Goal: Navigation & Orientation: Find specific page/section

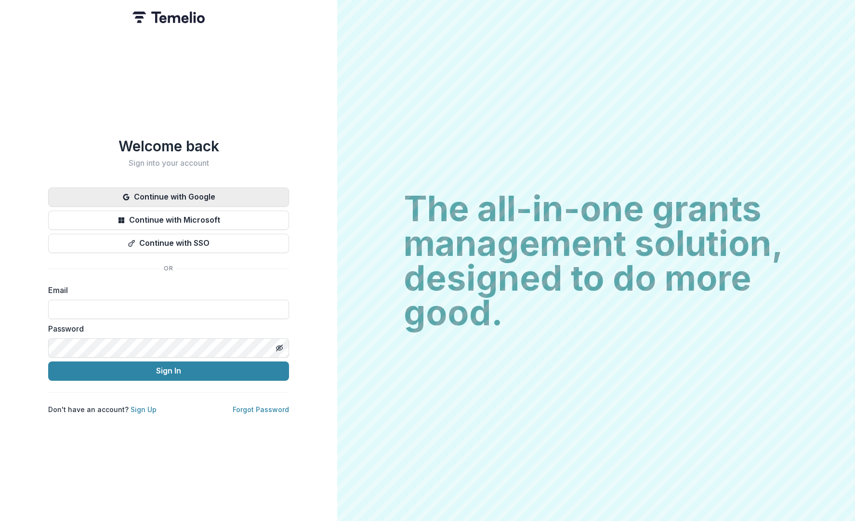
click at [204, 194] on button "Continue with Google" at bounding box center [168, 196] width 241 height 19
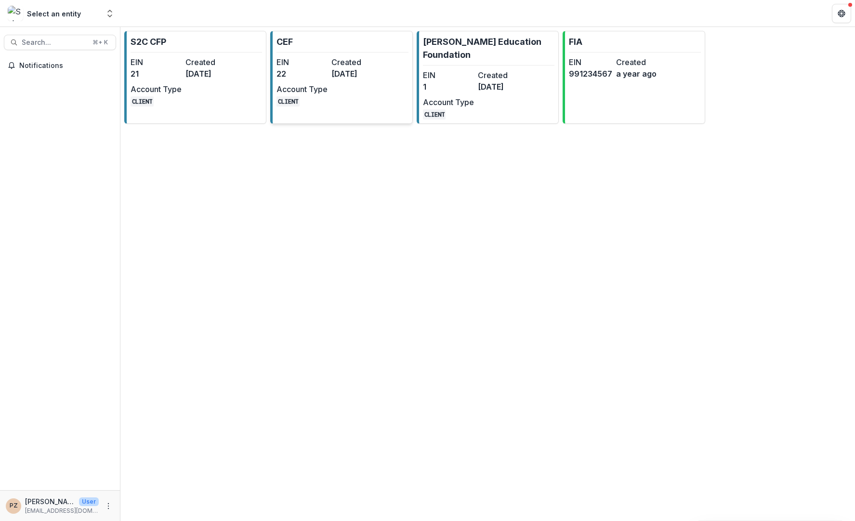
click at [335, 90] on div "EIN 22 Created [DATE] Account Type CLIENT" at bounding box center [329, 81] width 106 height 50
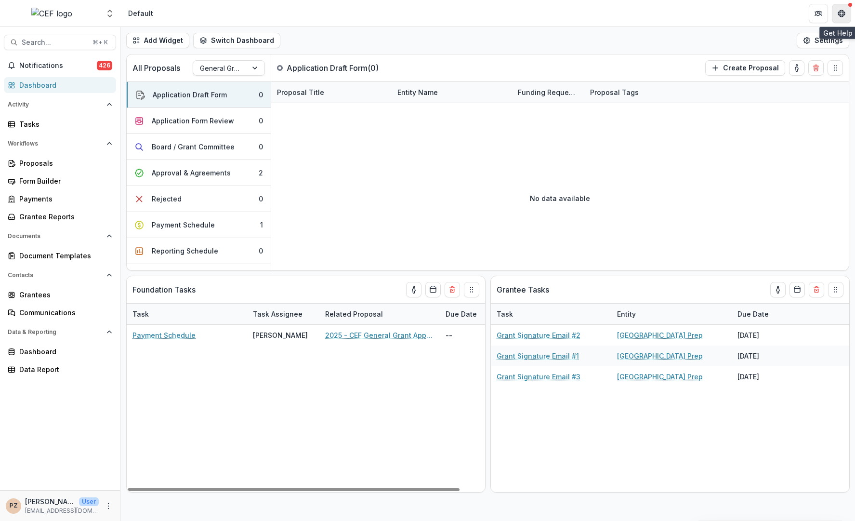
click at [847, 14] on button "Get Help" at bounding box center [841, 13] width 19 height 19
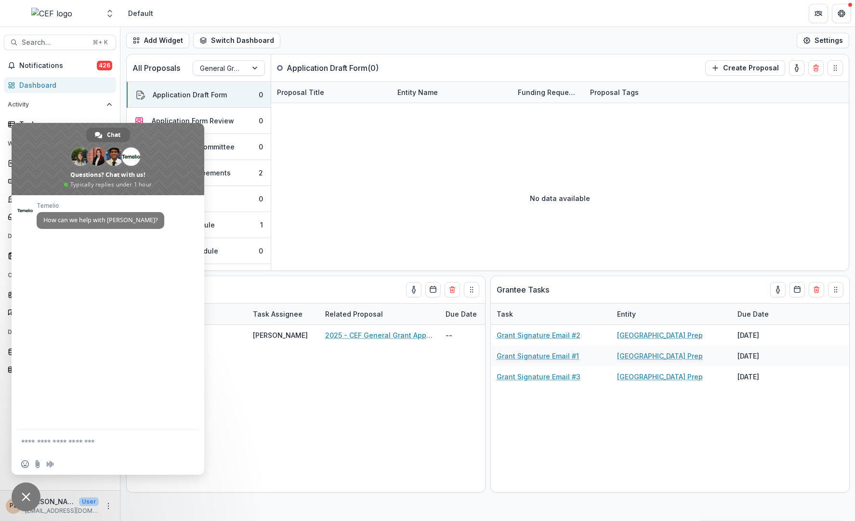
click at [23, 492] on span "Close chat" at bounding box center [26, 496] width 9 height 9
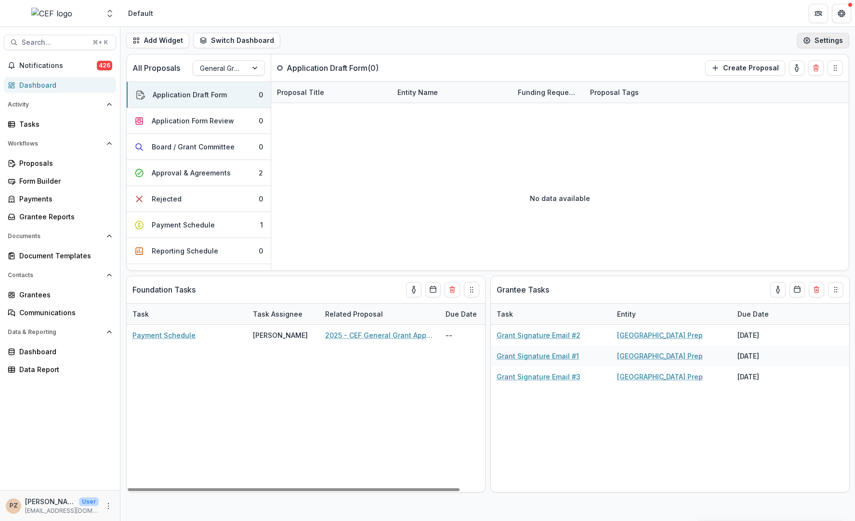
click at [827, 38] on button "Settings" at bounding box center [822, 40] width 52 height 15
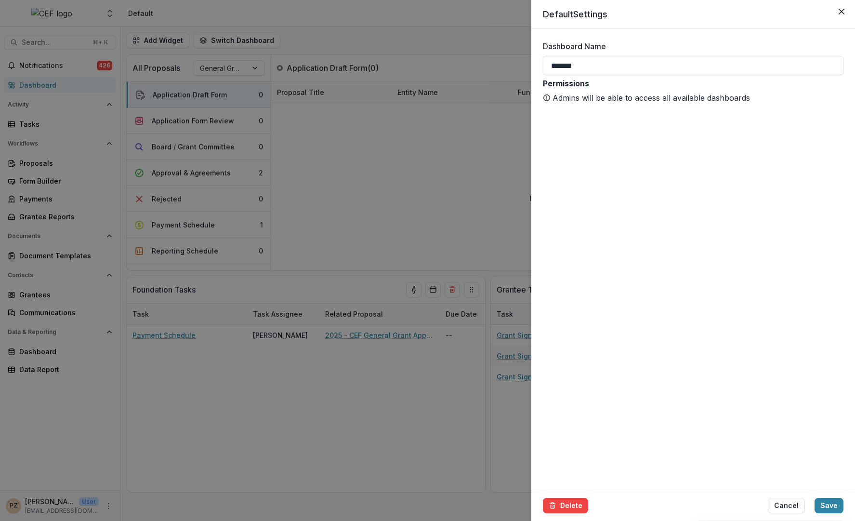
click at [399, 36] on div "Default Settings Dashboard Name ******* Permissions Admins will be able to acce…" at bounding box center [427, 260] width 855 height 521
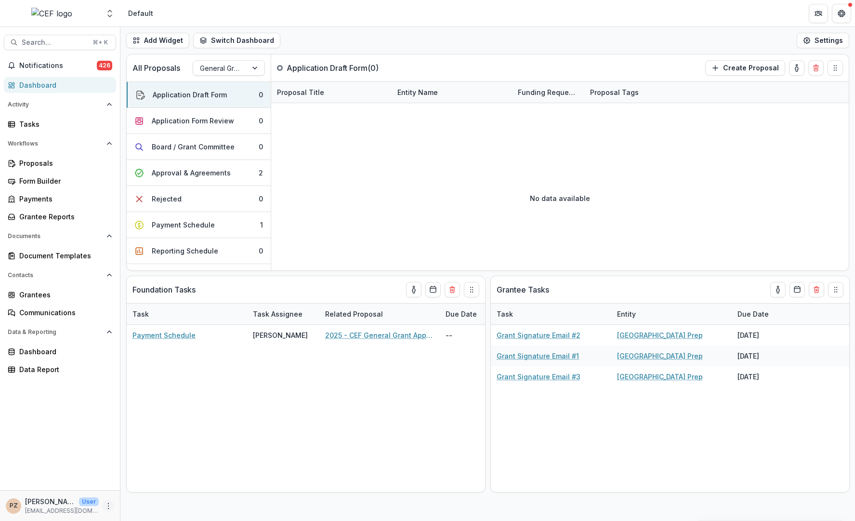
click at [105, 505] on icon "More" at bounding box center [108, 506] width 8 height 8
click at [156, 485] on link "User Settings" at bounding box center [172, 485] width 103 height 16
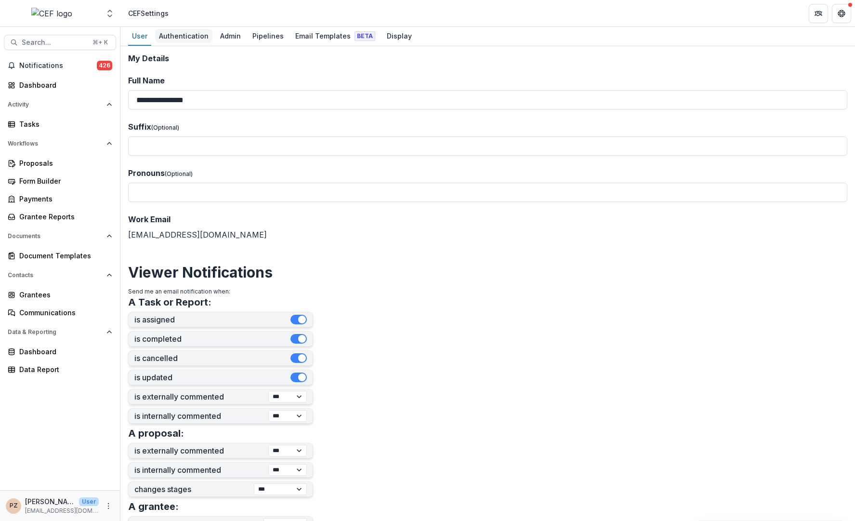
click at [173, 38] on div "Authentication" at bounding box center [183, 36] width 57 height 14
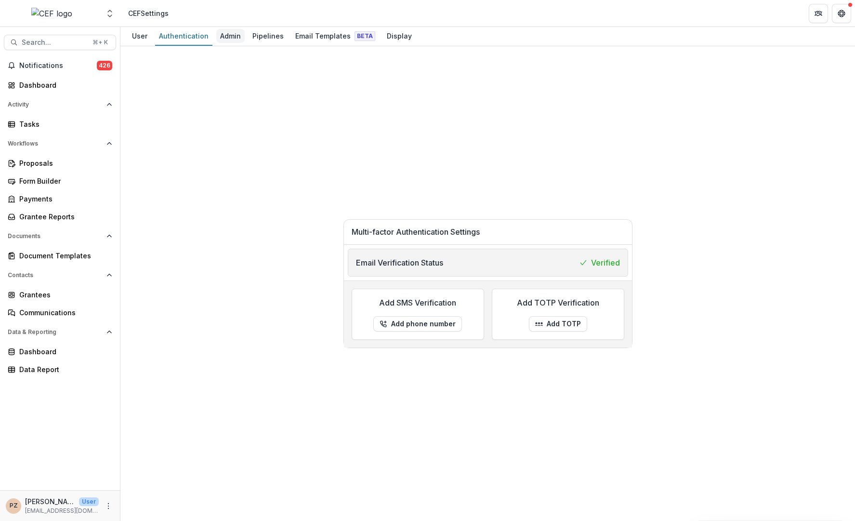
click at [216, 37] on div "Admin" at bounding box center [230, 36] width 28 height 14
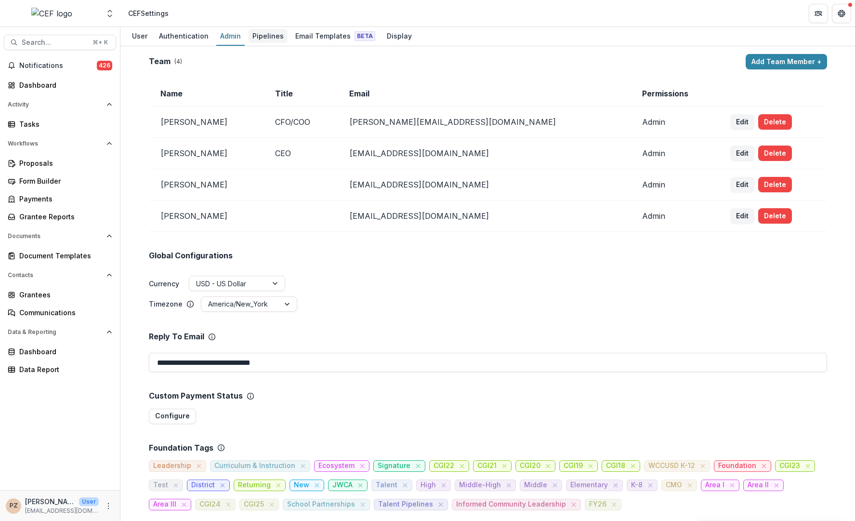
click at [264, 33] on div "Pipelines" at bounding box center [267, 36] width 39 height 14
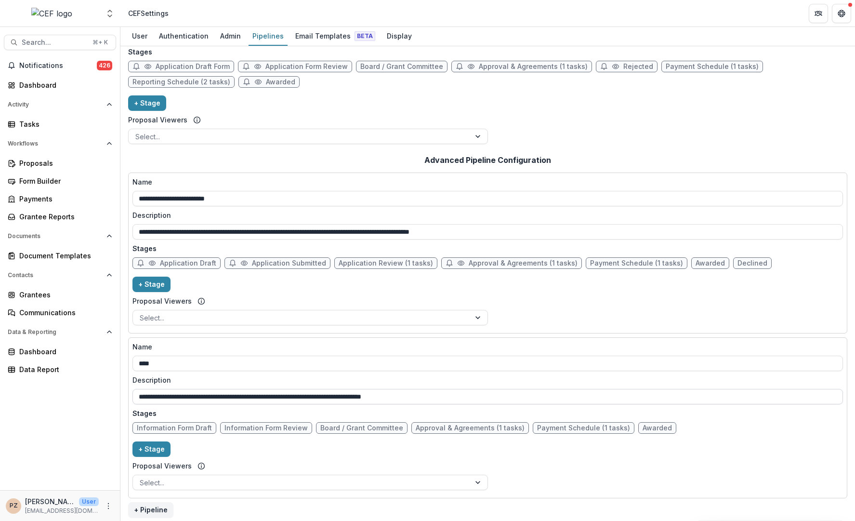
scroll to position [77, 0]
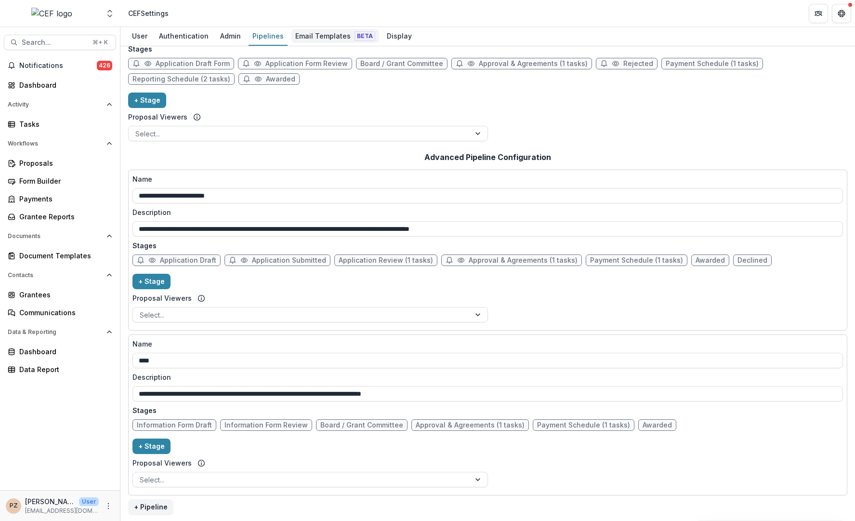
click at [322, 34] on div "Email Templates Beta" at bounding box center [335, 36] width 88 height 14
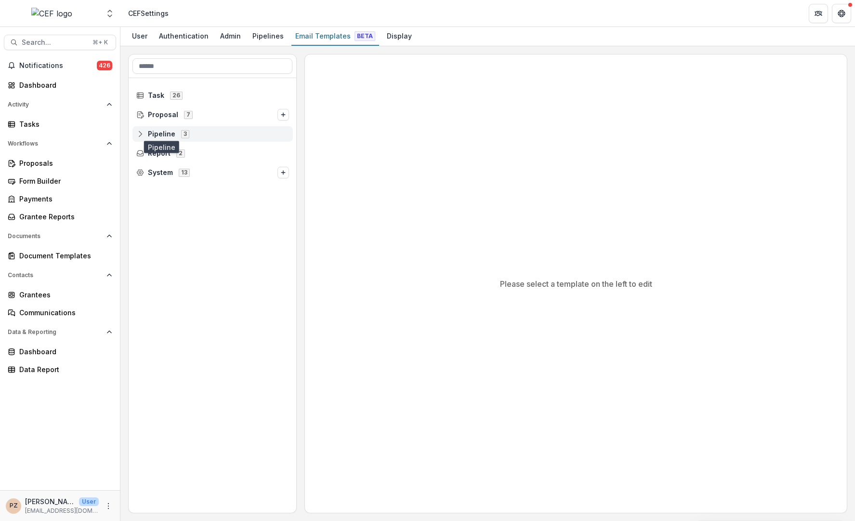
click at [149, 134] on span "Pipeline" at bounding box center [161, 134] width 27 height 8
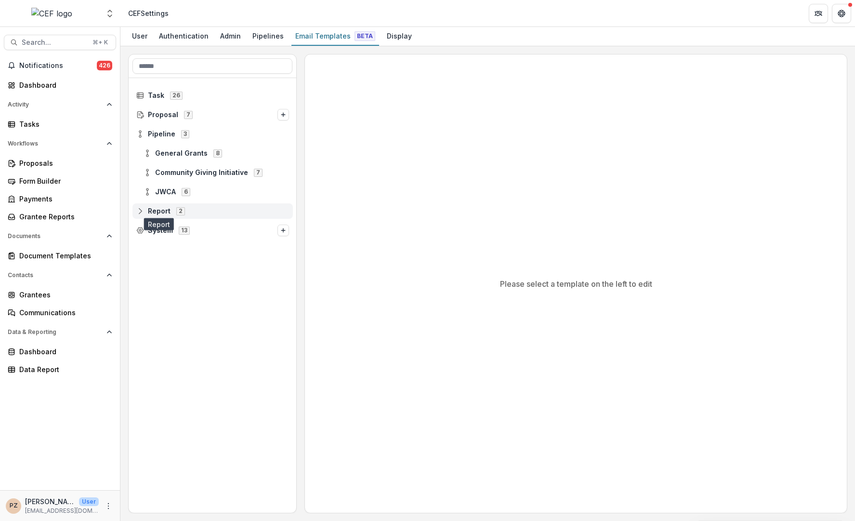
click at [155, 208] on span "Report" at bounding box center [159, 211] width 23 height 8
click at [153, 116] on span "Proposal" at bounding box center [163, 115] width 30 height 8
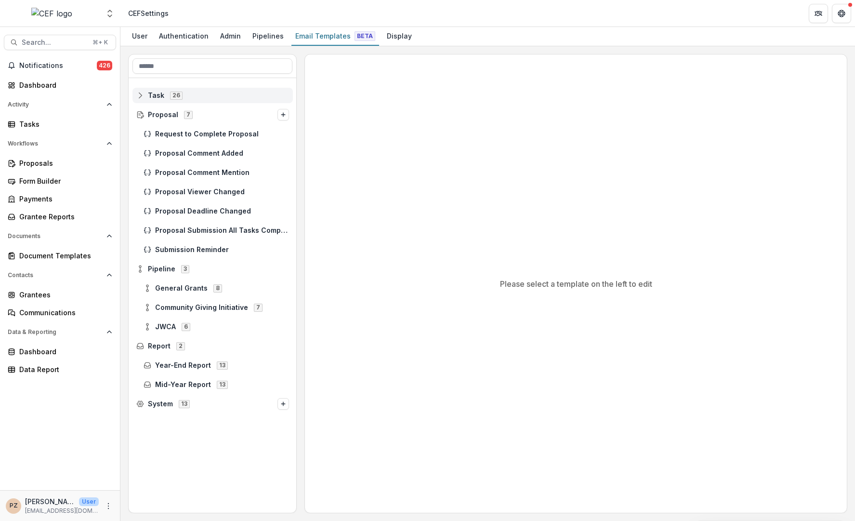
click at [155, 96] on span "Task" at bounding box center [156, 95] width 16 height 8
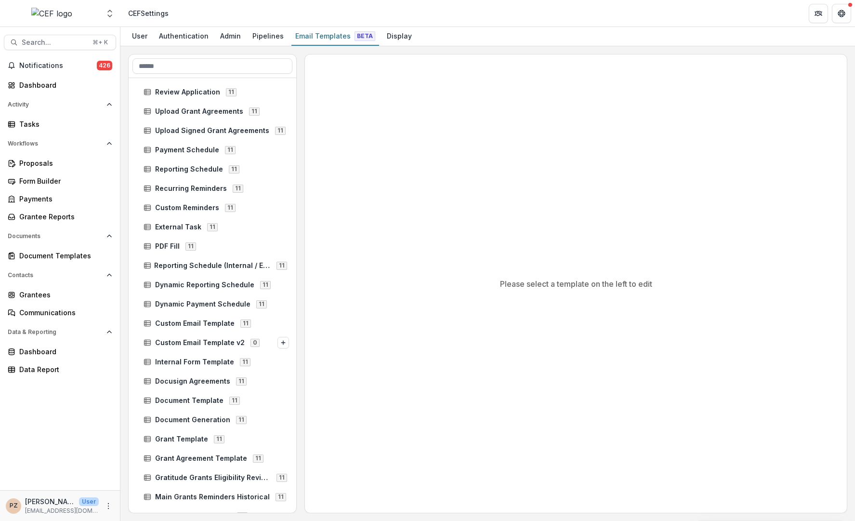
scroll to position [22, 0]
click at [190, 188] on span "Recurring Reminders" at bounding box center [191, 189] width 72 height 8
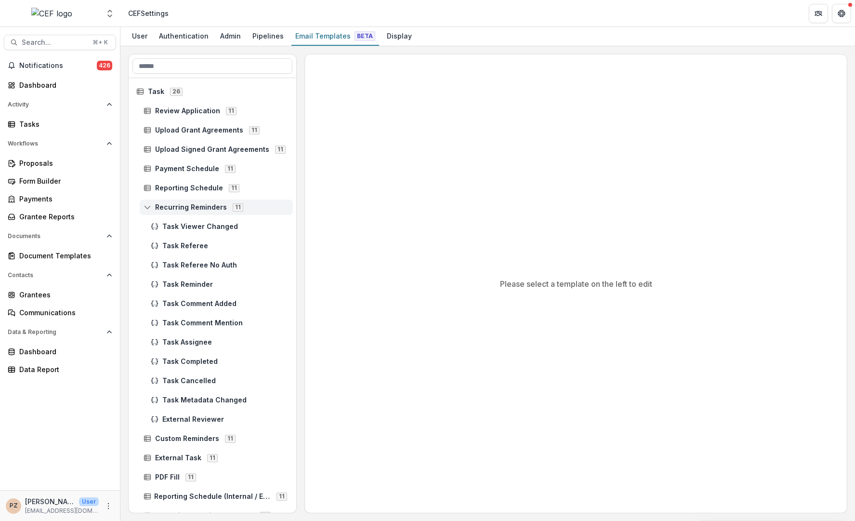
scroll to position [0, 0]
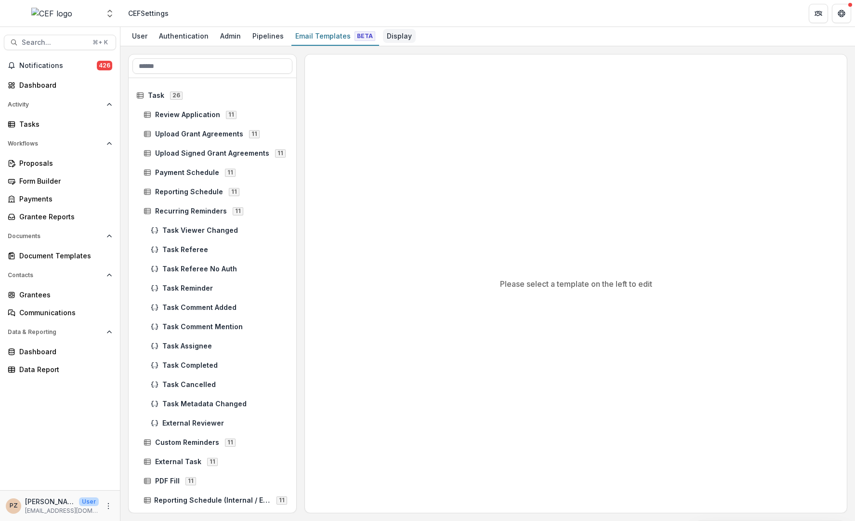
click at [383, 39] on div "Display" at bounding box center [399, 36] width 33 height 14
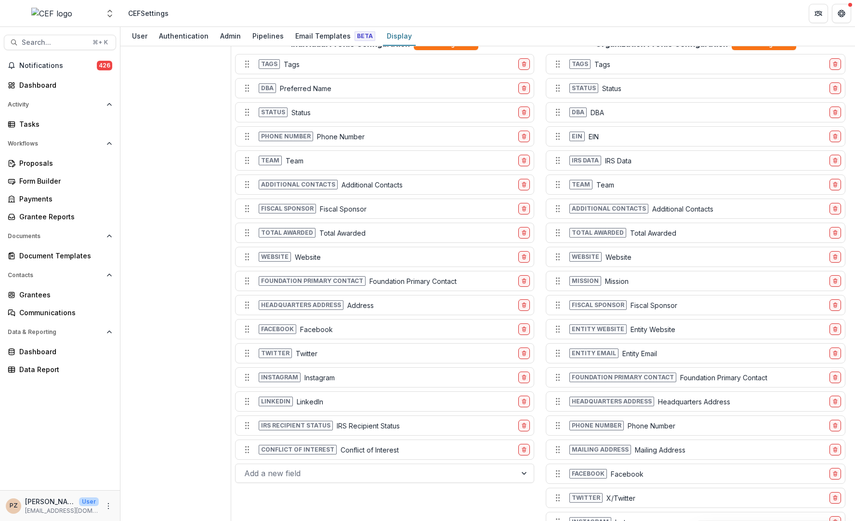
scroll to position [817, 0]
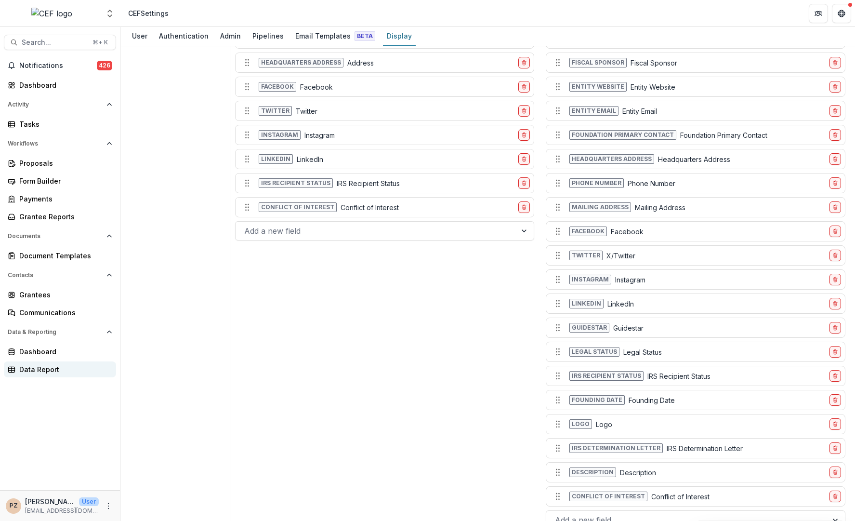
click at [37, 367] on div "Data Report" at bounding box center [63, 369] width 89 height 10
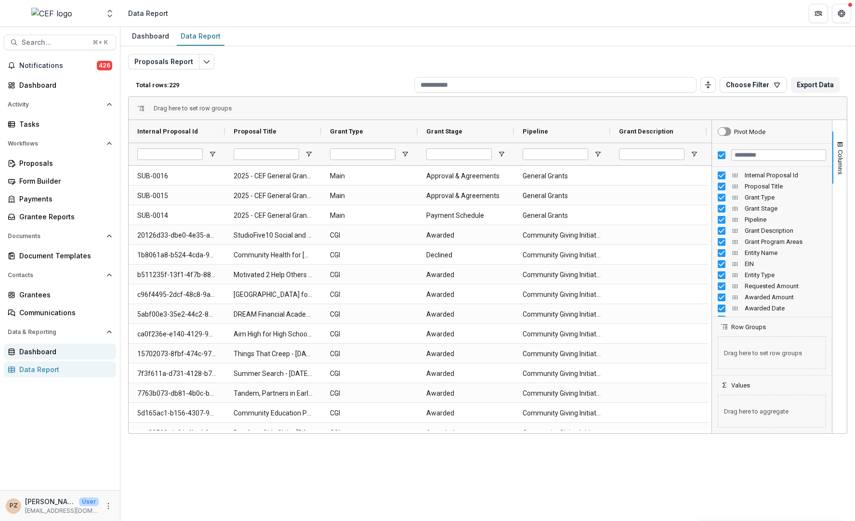
click at [36, 354] on div "Dashboard" at bounding box center [63, 351] width 89 height 10
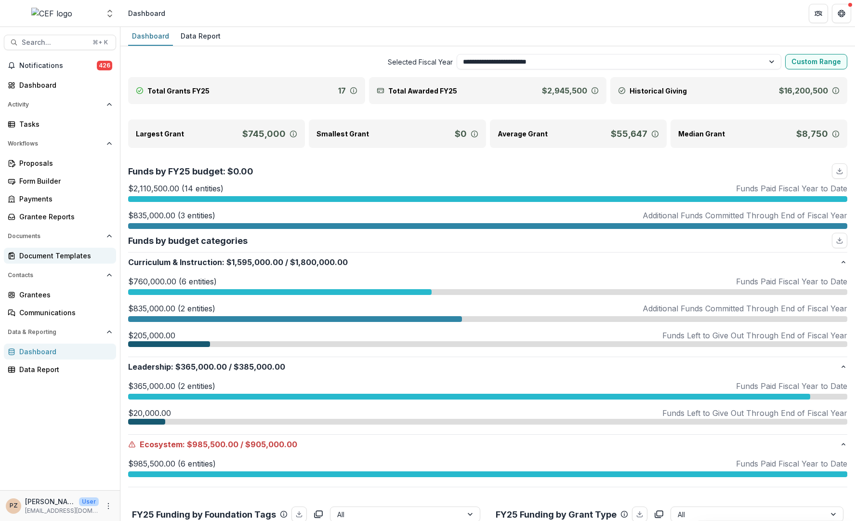
click at [25, 255] on div "Document Templates" at bounding box center [63, 255] width 89 height 10
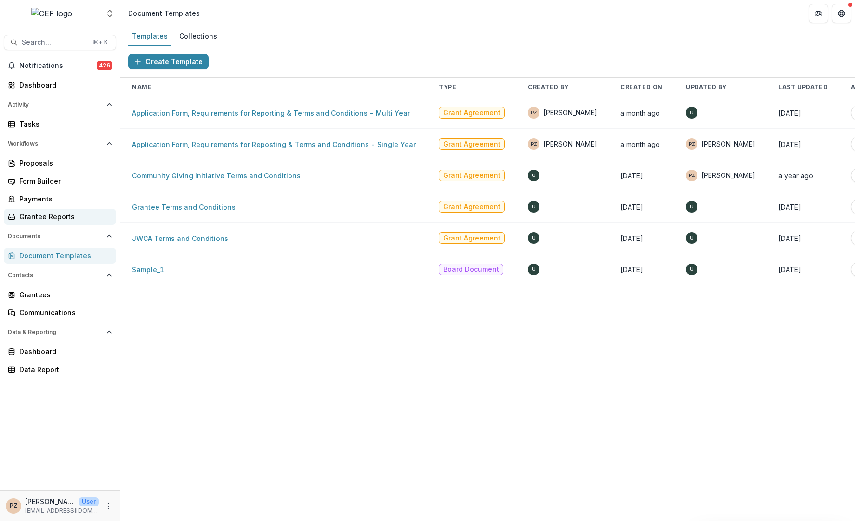
click at [28, 215] on div "Grantee Reports" at bounding box center [63, 216] width 89 height 10
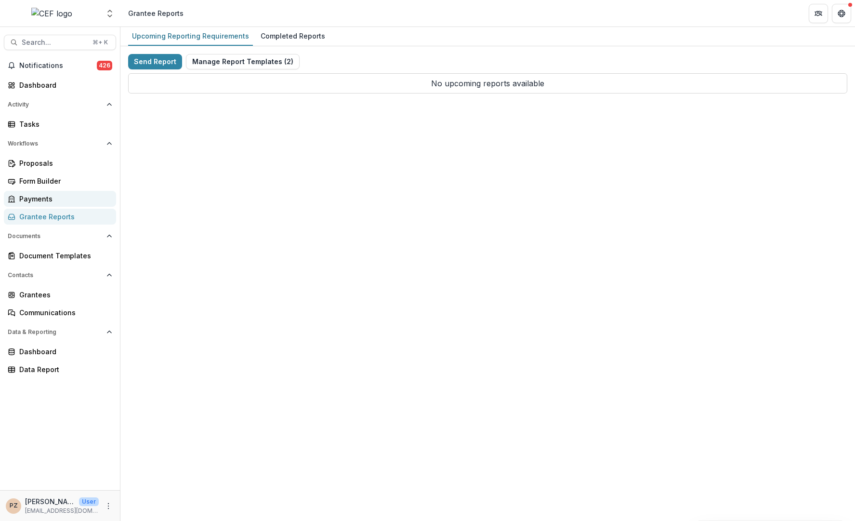
click at [32, 197] on div "Payments" at bounding box center [63, 199] width 89 height 10
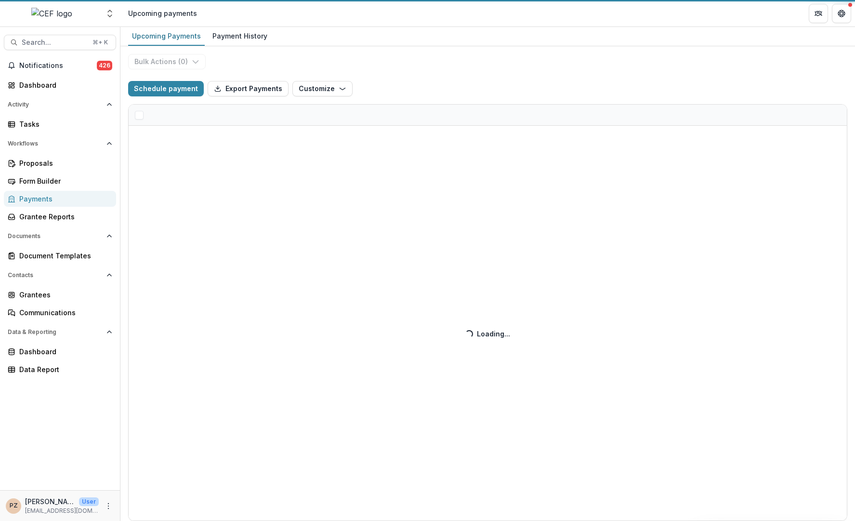
select select "**********"
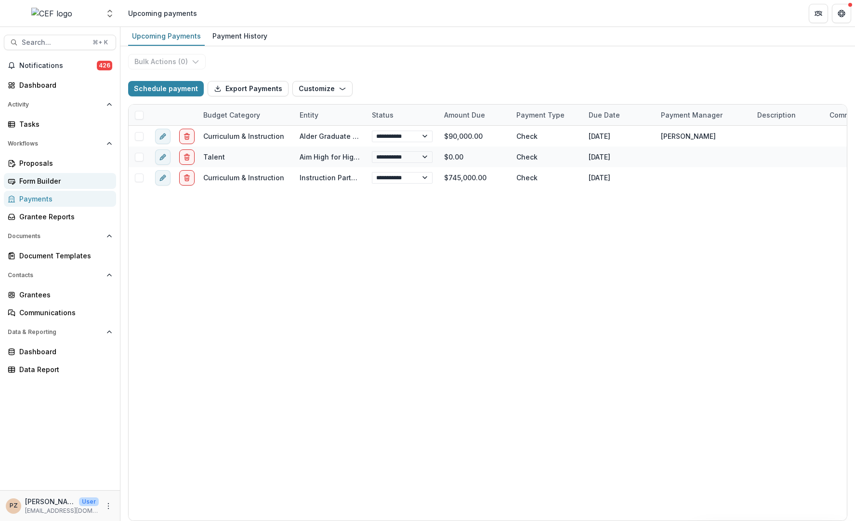
click at [35, 179] on div "Form Builder" at bounding box center [63, 181] width 89 height 10
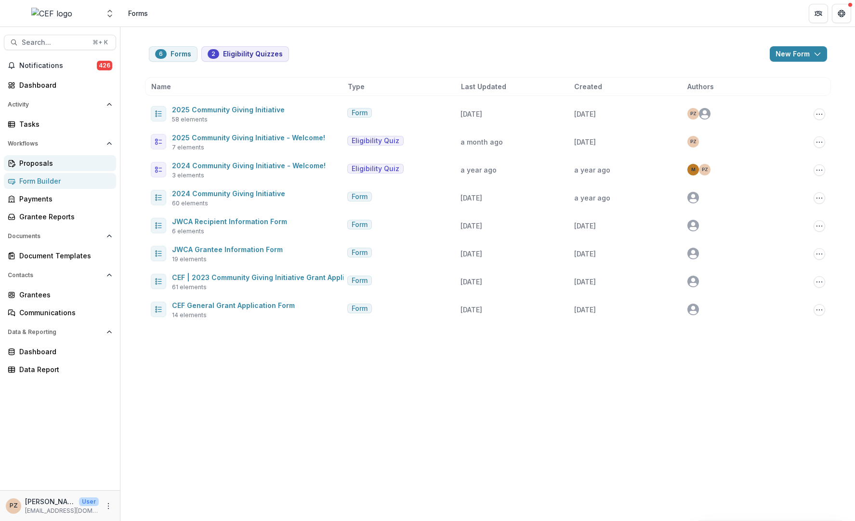
click at [34, 166] on div "Proposals" at bounding box center [63, 163] width 89 height 10
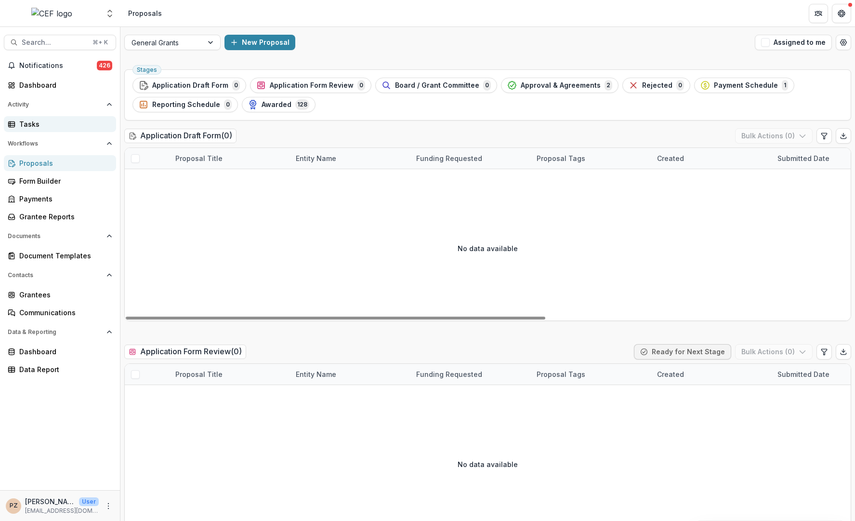
click at [35, 123] on div "Tasks" at bounding box center [63, 124] width 89 height 10
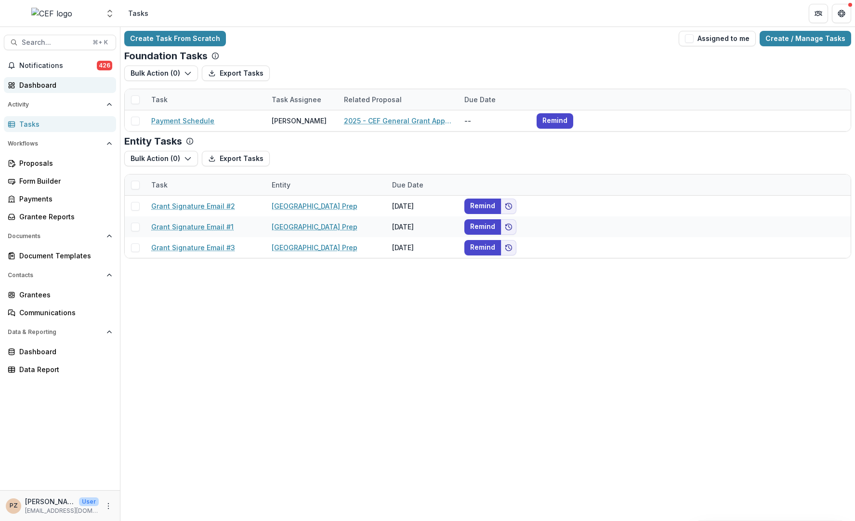
click at [34, 85] on div "Dashboard" at bounding box center [63, 85] width 89 height 10
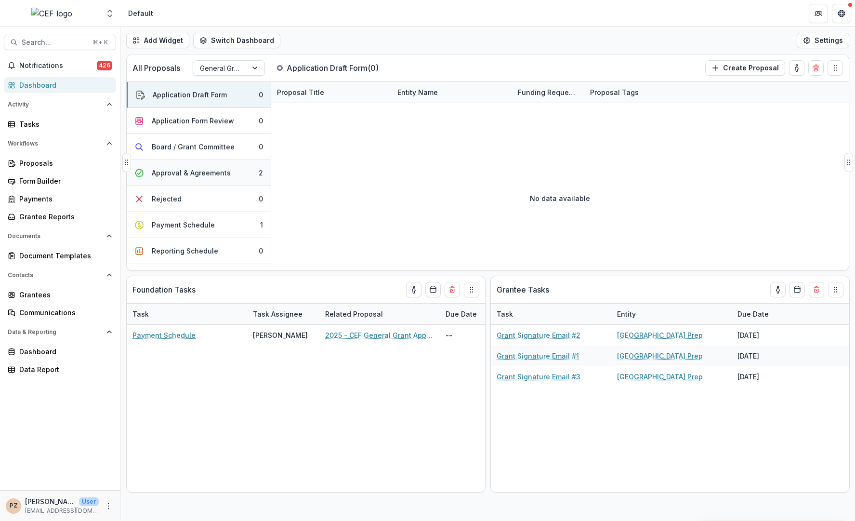
click at [172, 170] on div "Approval & Agreements" at bounding box center [191, 173] width 79 height 10
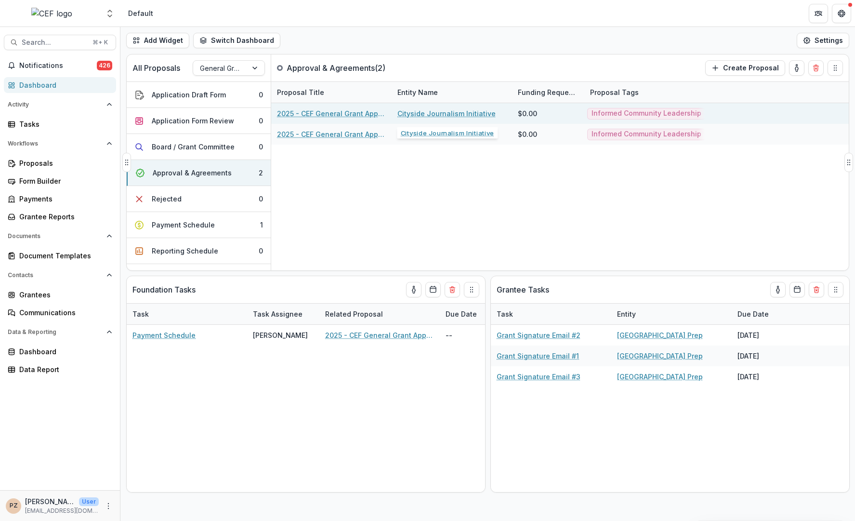
click at [458, 111] on link "Cityside Journalism Initiative" at bounding box center [446, 113] width 98 height 10
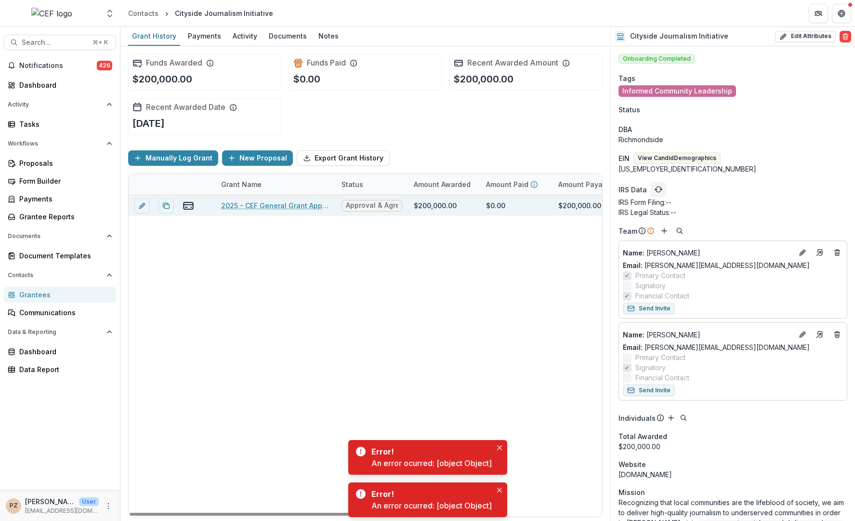
click at [270, 203] on link "2025 - CEF General Grant Application Form" at bounding box center [275, 205] width 109 height 10
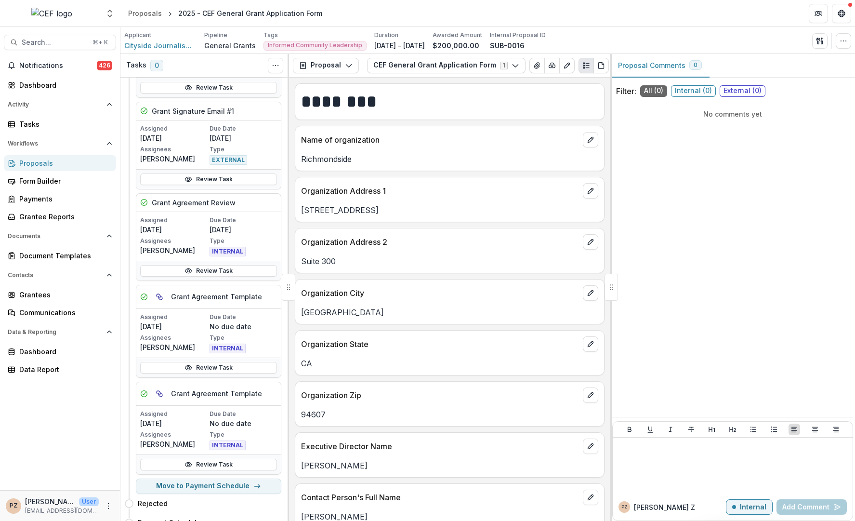
scroll to position [457, 0]
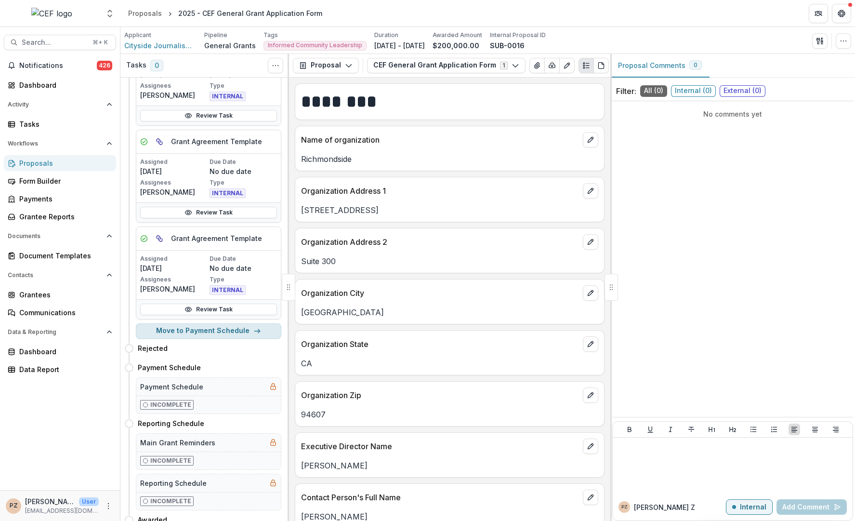
click at [219, 325] on button "Move to Payment Schedule" at bounding box center [208, 330] width 145 height 15
select select "**********"
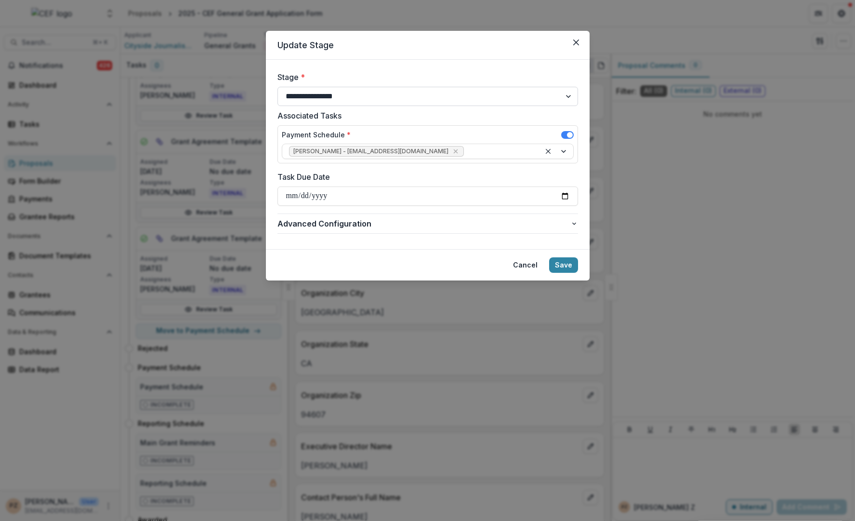
click at [378, 94] on select "**********" at bounding box center [427, 96] width 300 height 19
click at [564, 264] on button "Save" at bounding box center [563, 264] width 29 height 15
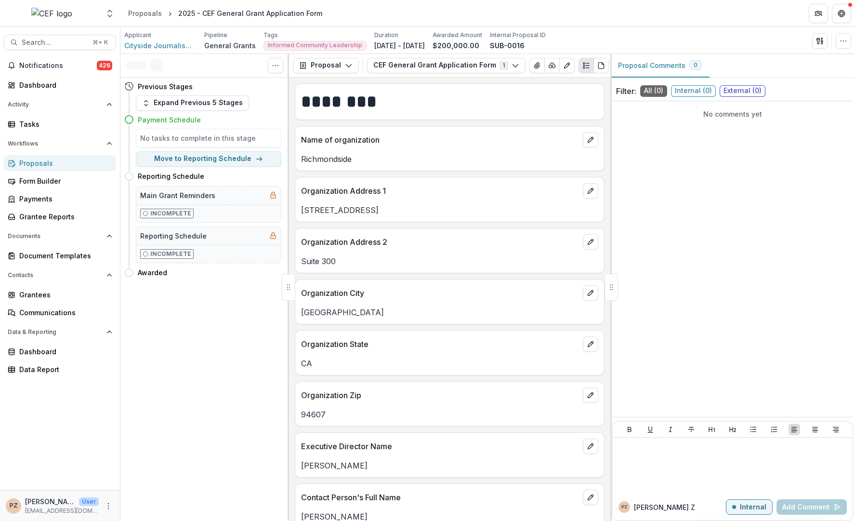
scroll to position [0, 0]
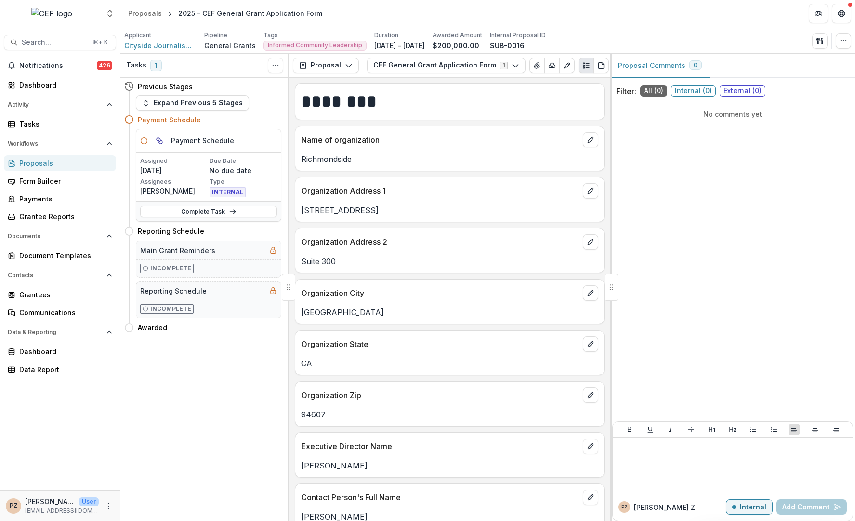
click at [35, 166] on div "Proposals" at bounding box center [63, 163] width 89 height 10
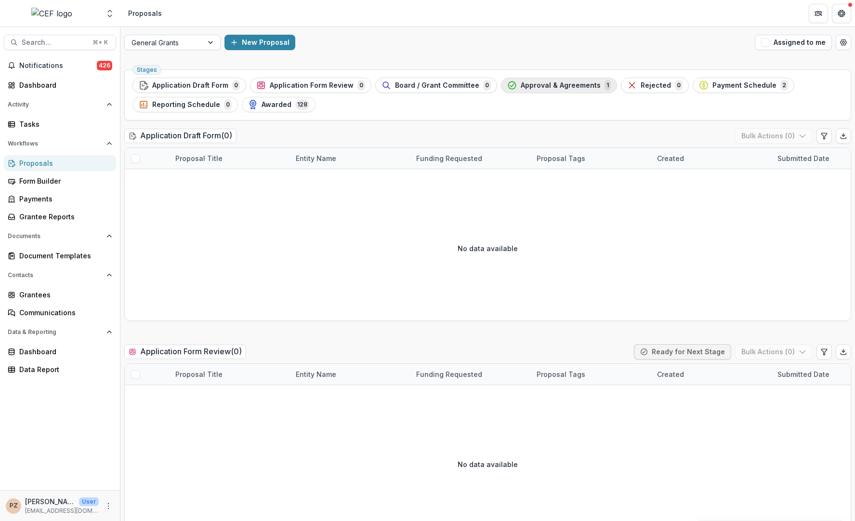
click at [521, 84] on span "Approval & Agreements" at bounding box center [561, 85] width 80 height 8
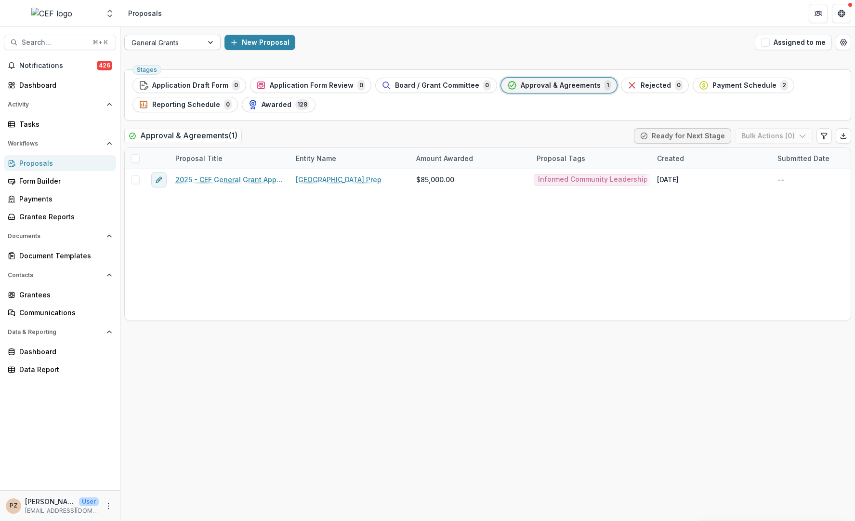
click at [187, 43] on div at bounding box center [163, 43] width 65 height 12
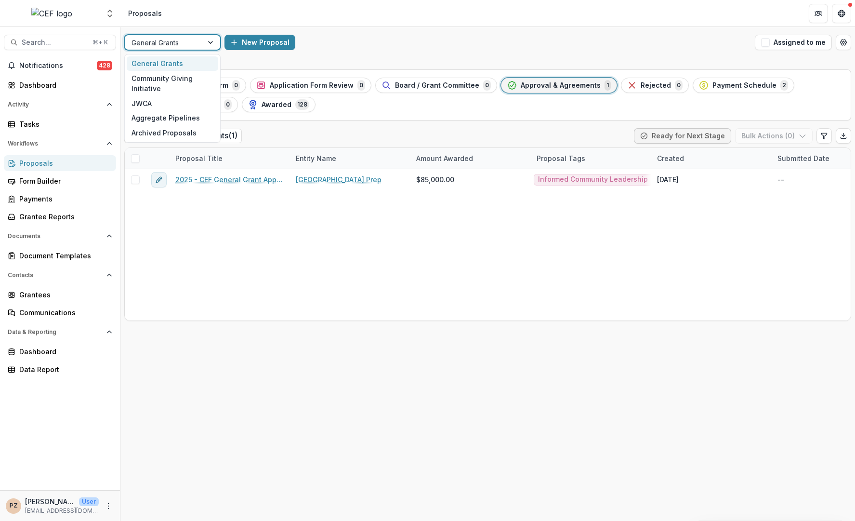
click at [389, 39] on div "New Proposal" at bounding box center [487, 42] width 526 height 15
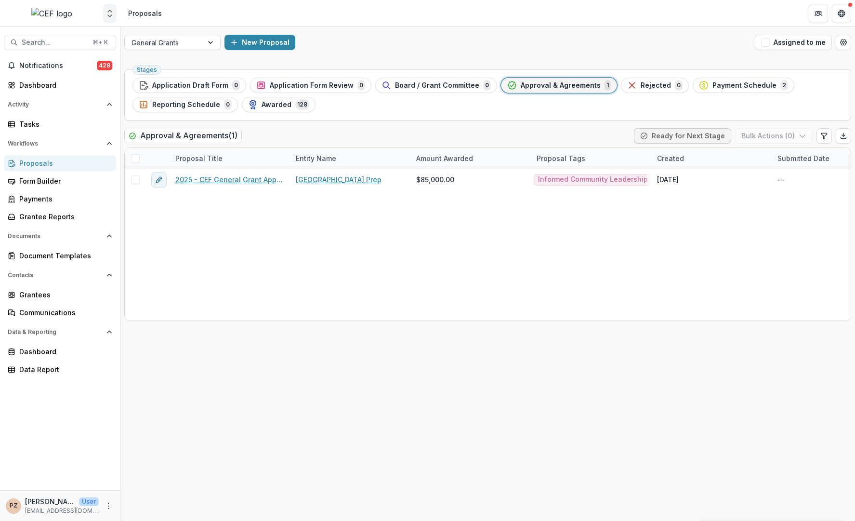
click at [112, 15] on polyline "Open entity switcher" at bounding box center [110, 16] width 4 height 2
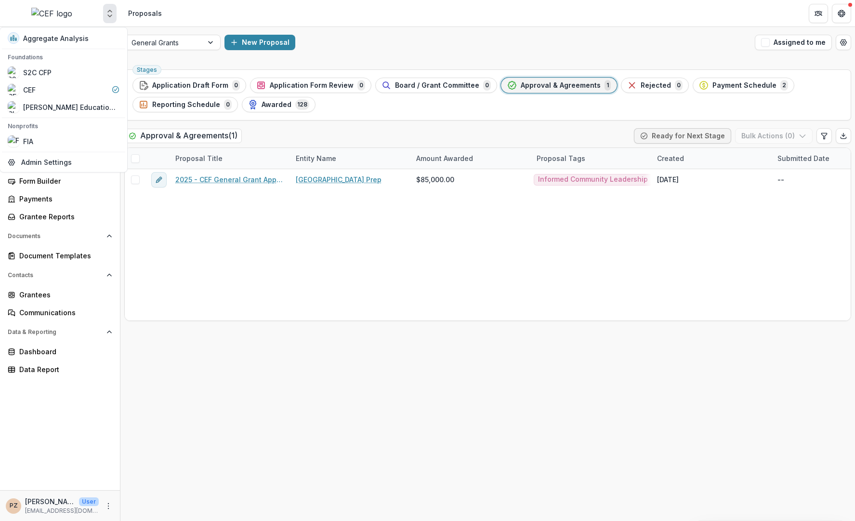
click at [413, 27] on div "General [PERSON_NAME] New Proposal Assigned to me" at bounding box center [487, 42] width 734 height 31
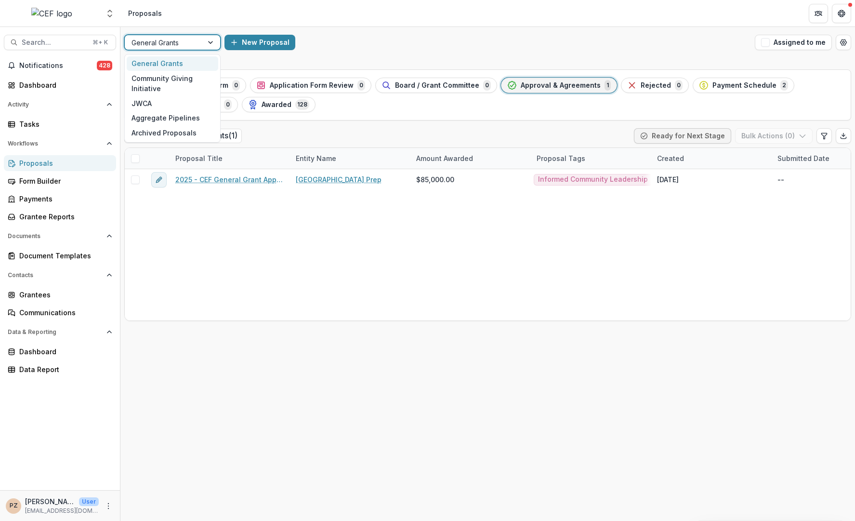
click at [214, 39] on div at bounding box center [211, 42] width 17 height 14
click at [170, 83] on div "Community Giving Initiative" at bounding box center [172, 83] width 91 height 25
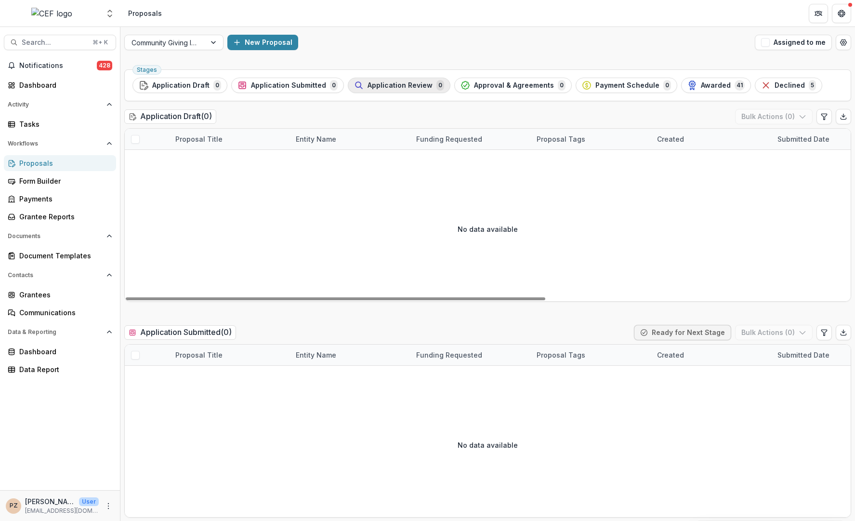
click at [405, 86] on span "Application Review" at bounding box center [399, 85] width 65 height 8
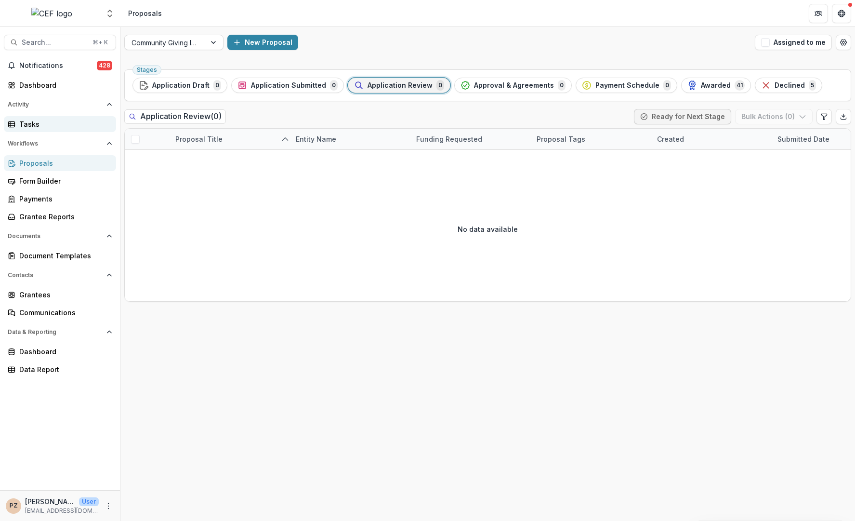
click at [39, 129] on div "Tasks" at bounding box center [63, 124] width 89 height 10
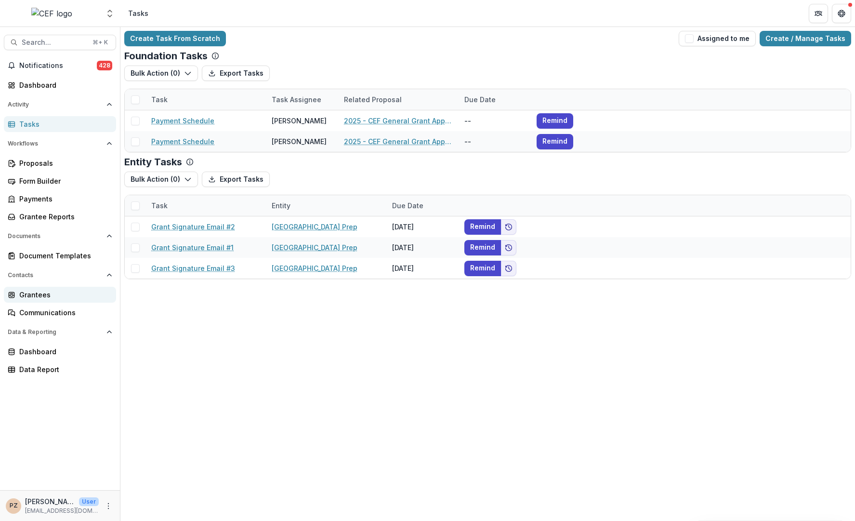
click at [45, 295] on div "Grantees" at bounding box center [63, 294] width 89 height 10
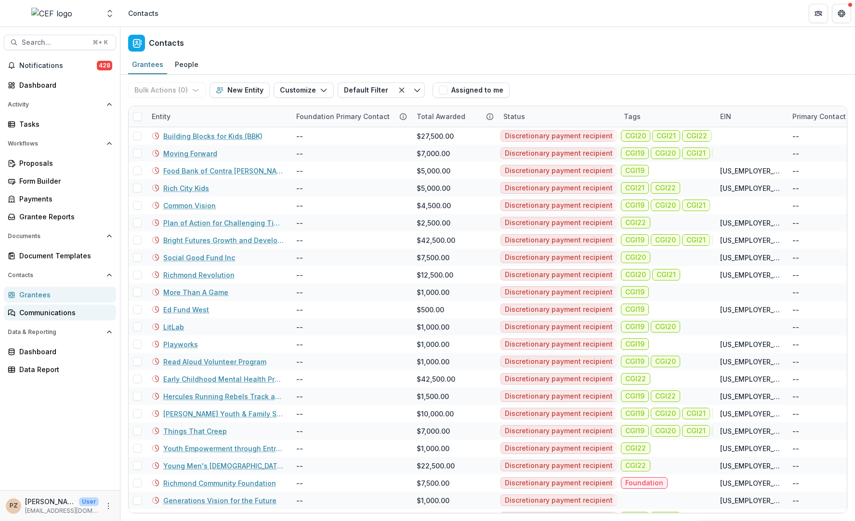
click at [42, 313] on div "Communications" at bounding box center [63, 312] width 89 height 10
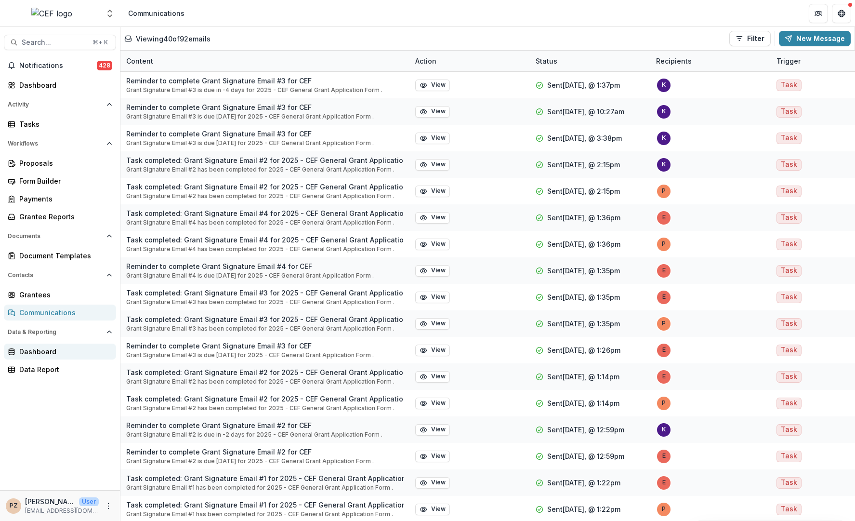
click at [31, 347] on div "Dashboard" at bounding box center [63, 351] width 89 height 10
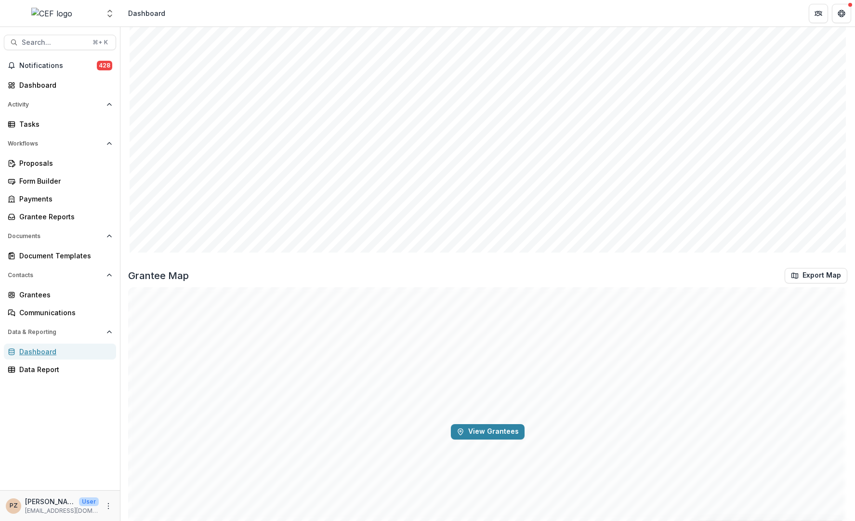
scroll to position [1485, 0]
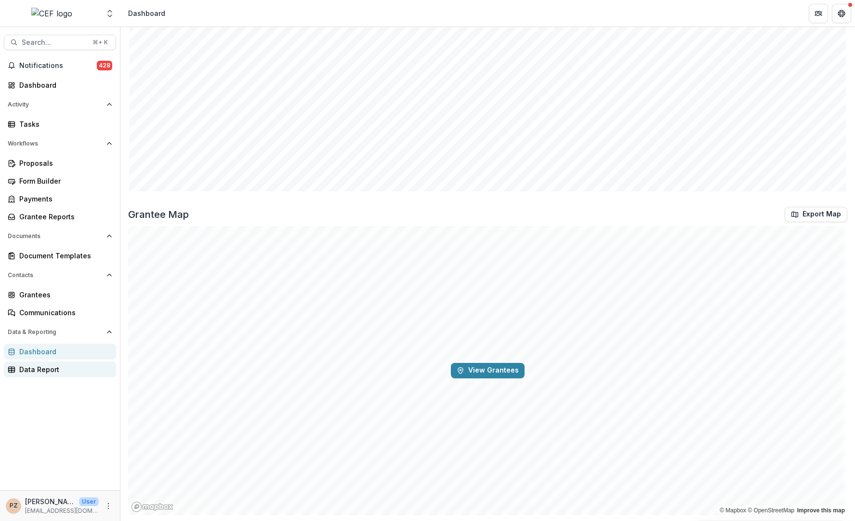
click at [32, 374] on link "Data Report" at bounding box center [60, 369] width 112 height 16
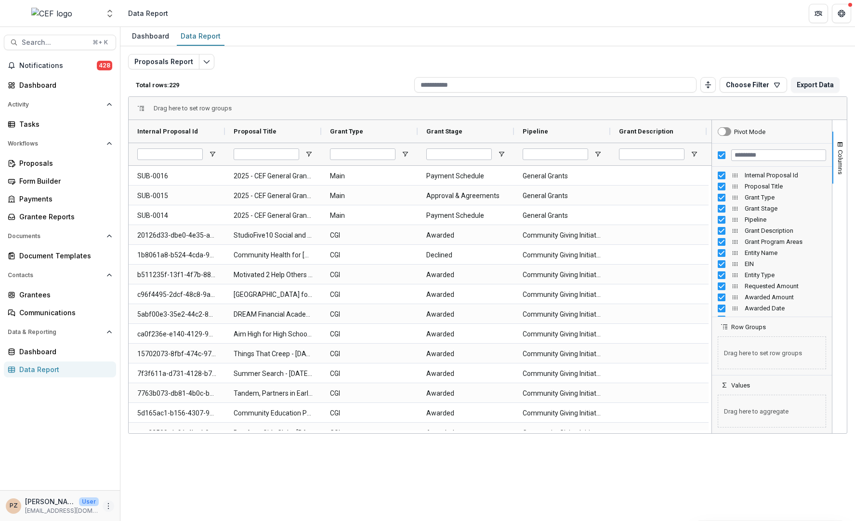
click at [111, 507] on icon "More" at bounding box center [108, 506] width 8 height 8
click at [156, 483] on link "User Settings" at bounding box center [172, 485] width 103 height 16
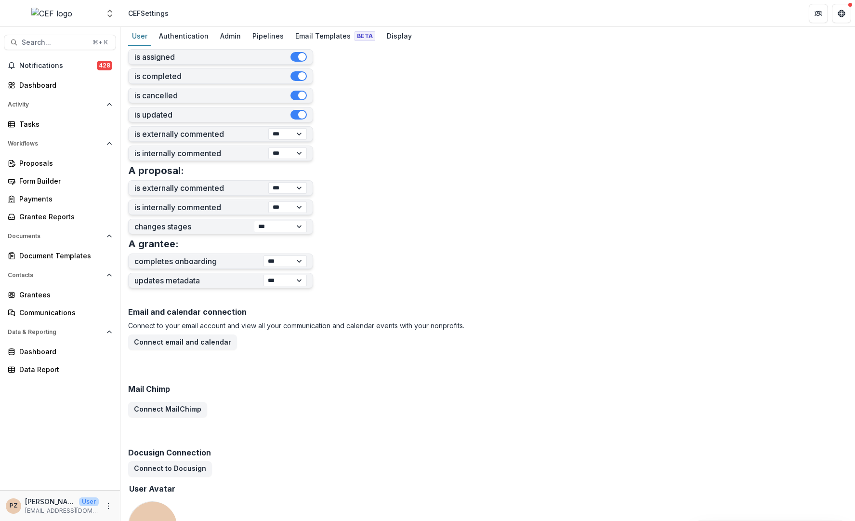
scroll to position [334, 0]
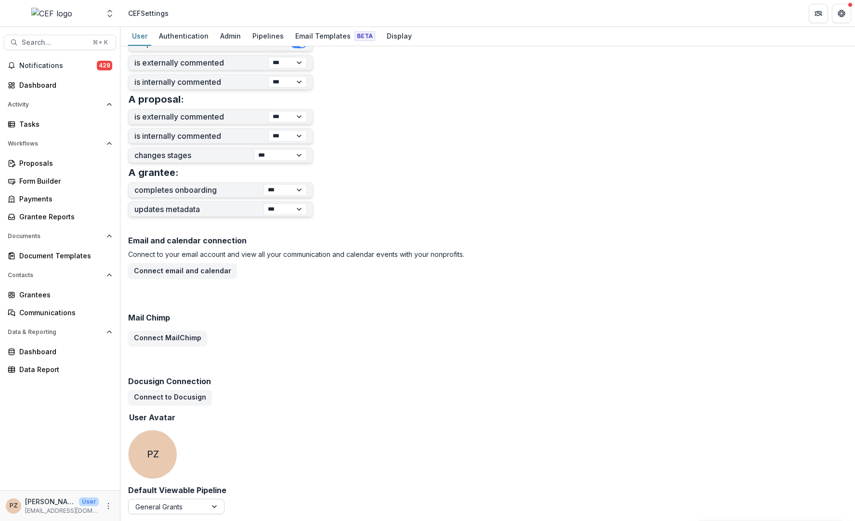
click at [212, 501] on div at bounding box center [215, 506] width 17 height 14
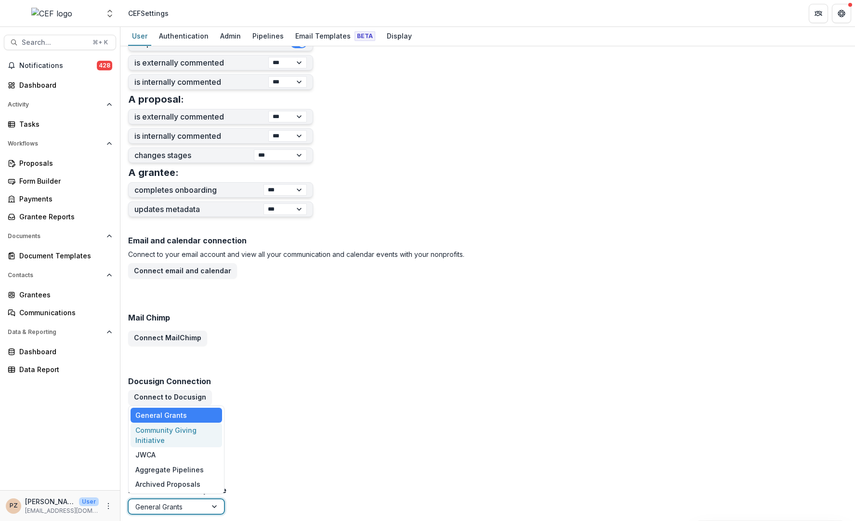
click at [305, 424] on div "Email and calendar connection Connect to your email account and view all your c…" at bounding box center [487, 358] width 719 height 253
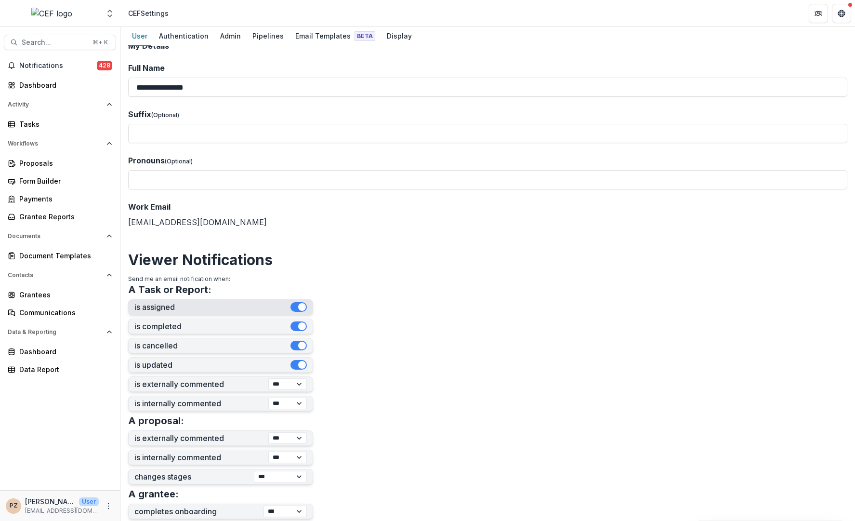
scroll to position [0, 0]
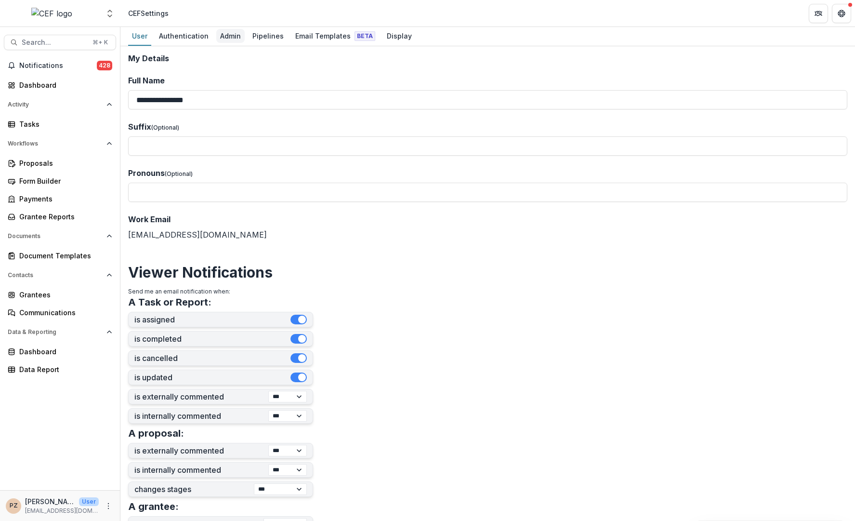
click at [232, 34] on div "Admin" at bounding box center [230, 36] width 28 height 14
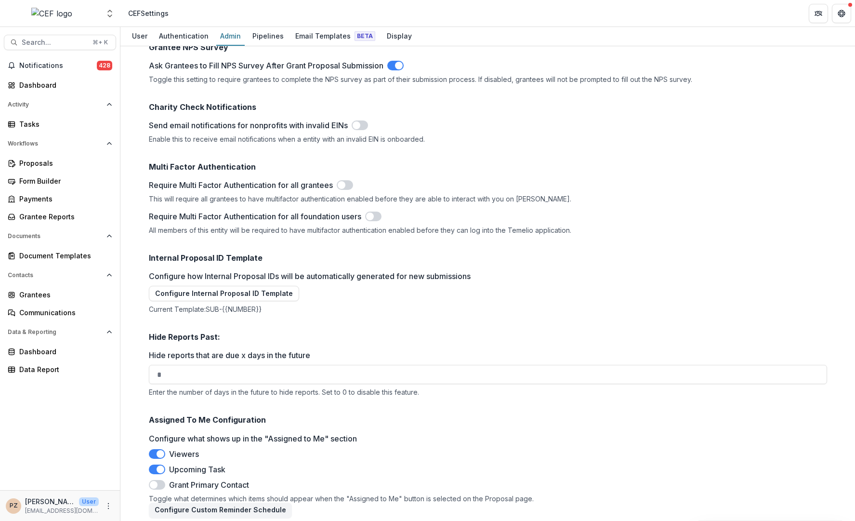
scroll to position [1410, 0]
click at [213, 505] on button "Configure Custom Reminder Schedule" at bounding box center [220, 508] width 143 height 15
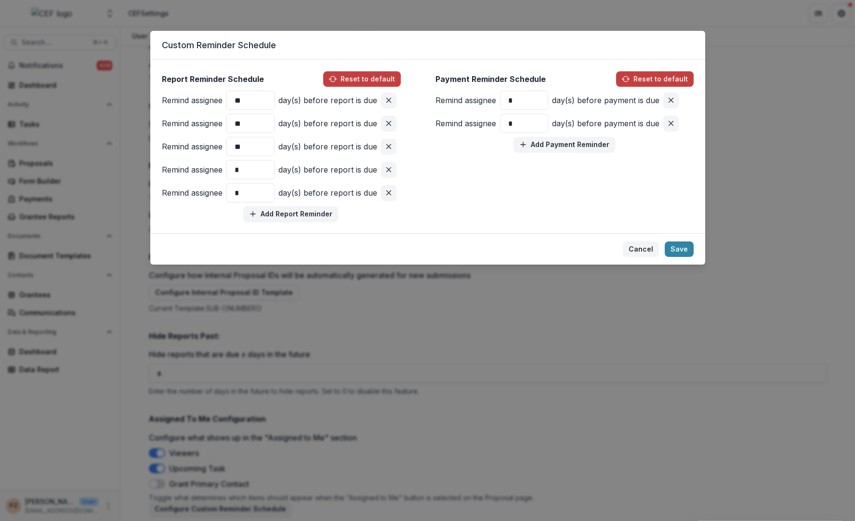
click at [637, 250] on button "Cancel" at bounding box center [641, 248] width 36 height 15
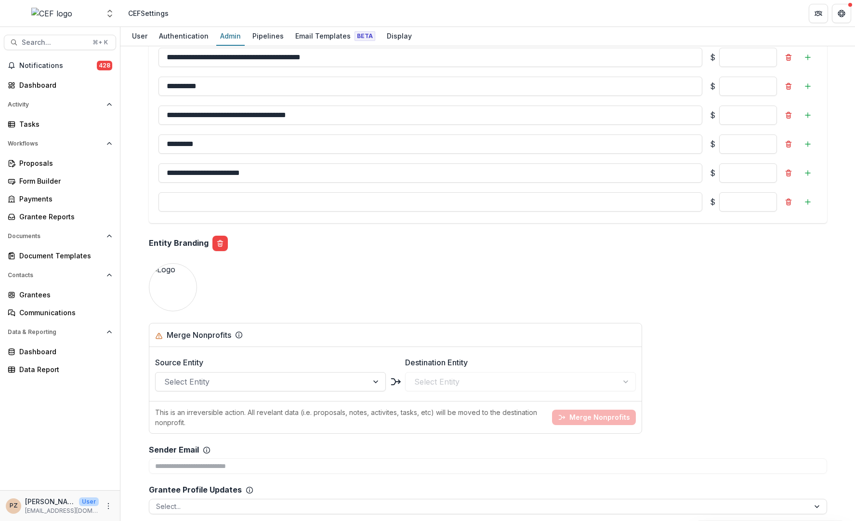
scroll to position [530, 0]
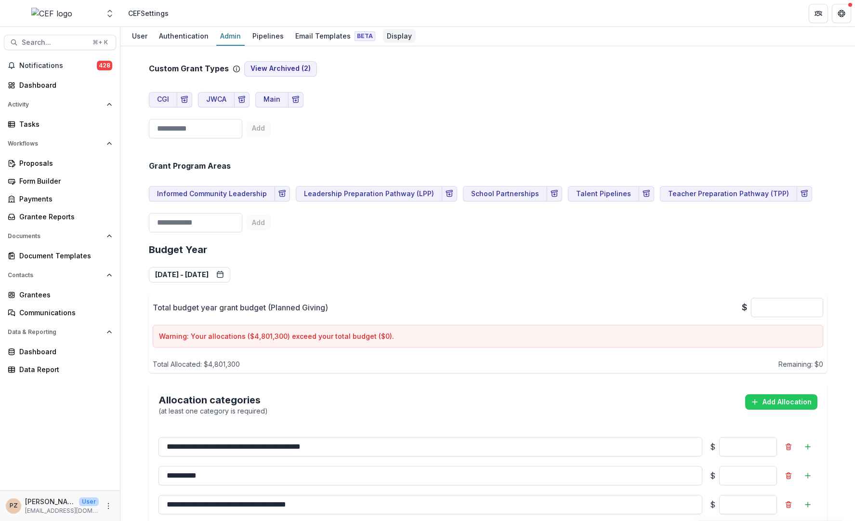
click at [388, 35] on div "Display" at bounding box center [399, 36] width 33 height 14
